Goal: Task Accomplishment & Management: Manage account settings

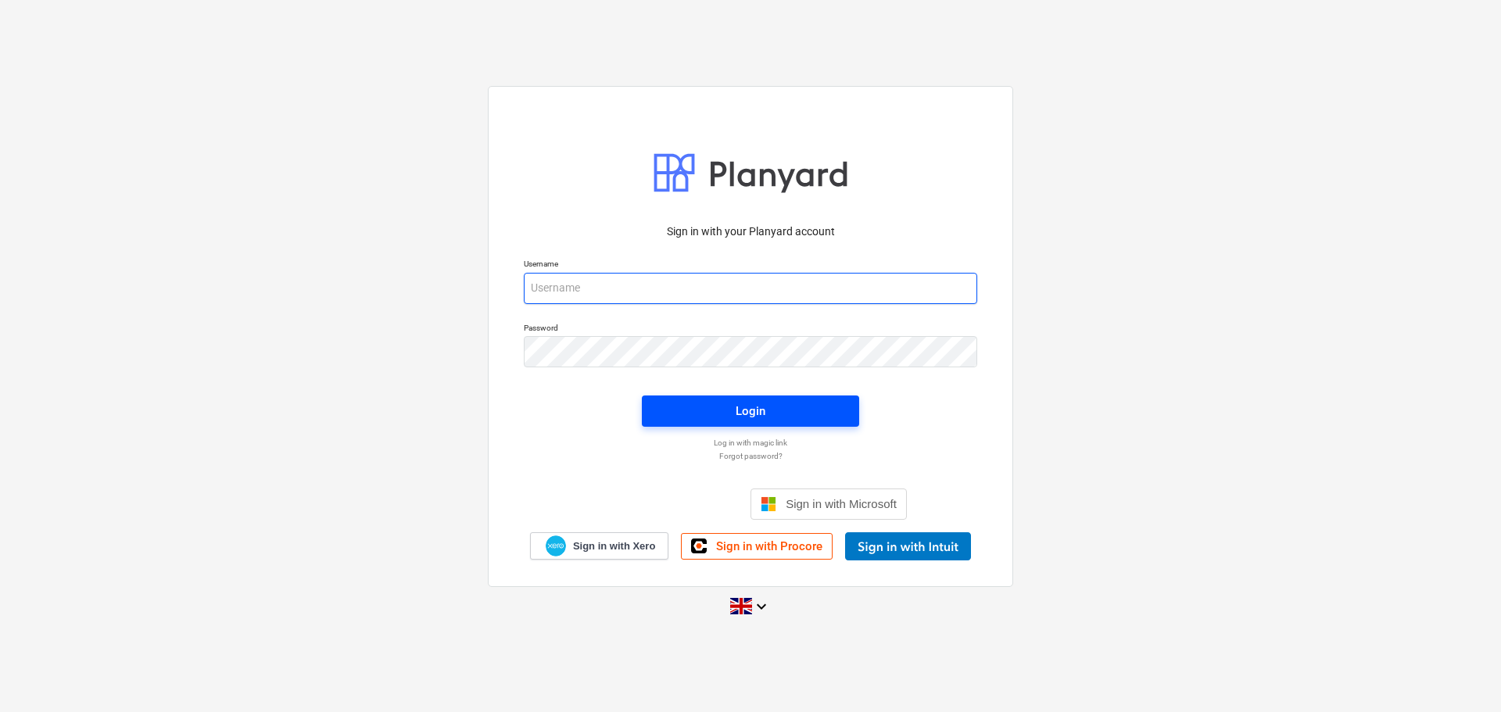
type input "[PERSON_NAME][EMAIL_ADDRESS][PERSON_NAME][DOMAIN_NAME]"
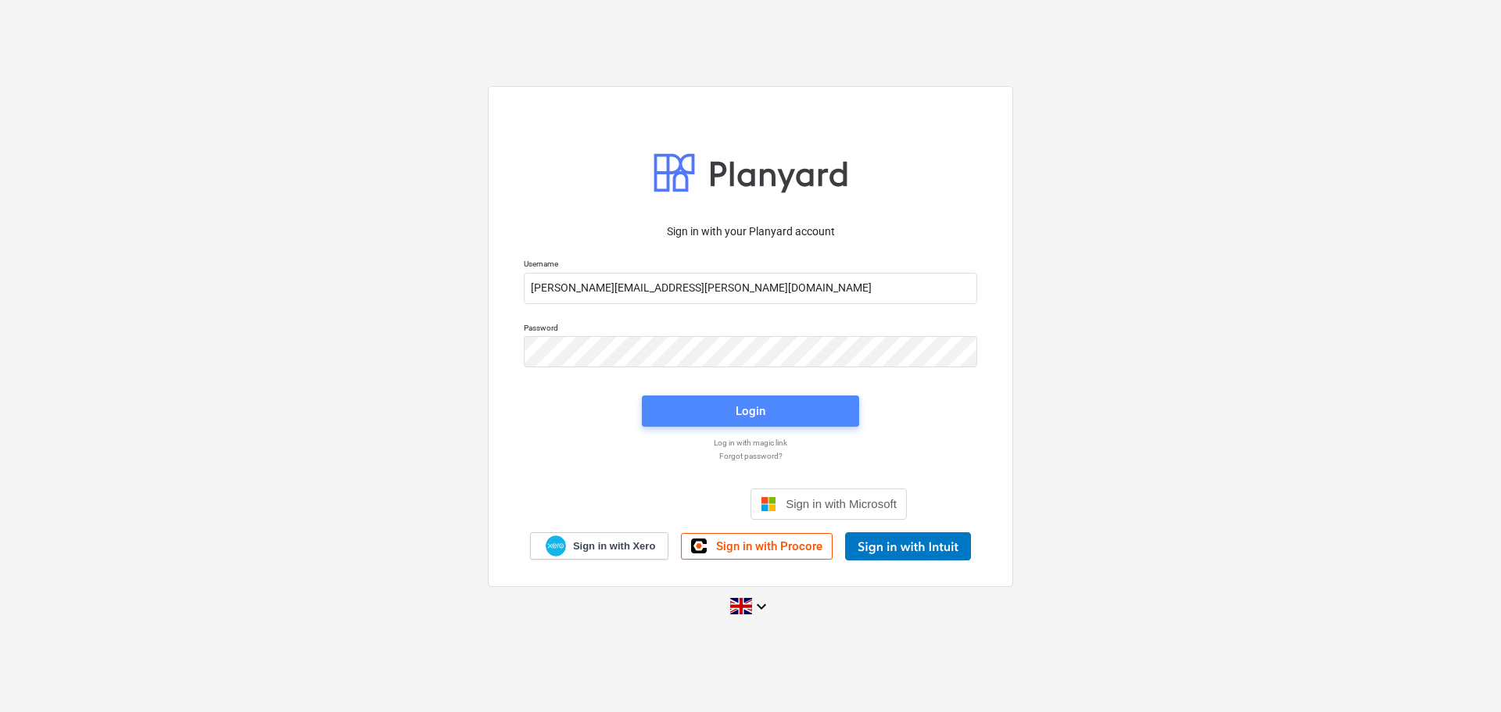
click at [744, 410] on div "Login" at bounding box center [751, 411] width 30 height 20
